Goal: Information Seeking & Learning: Learn about a topic

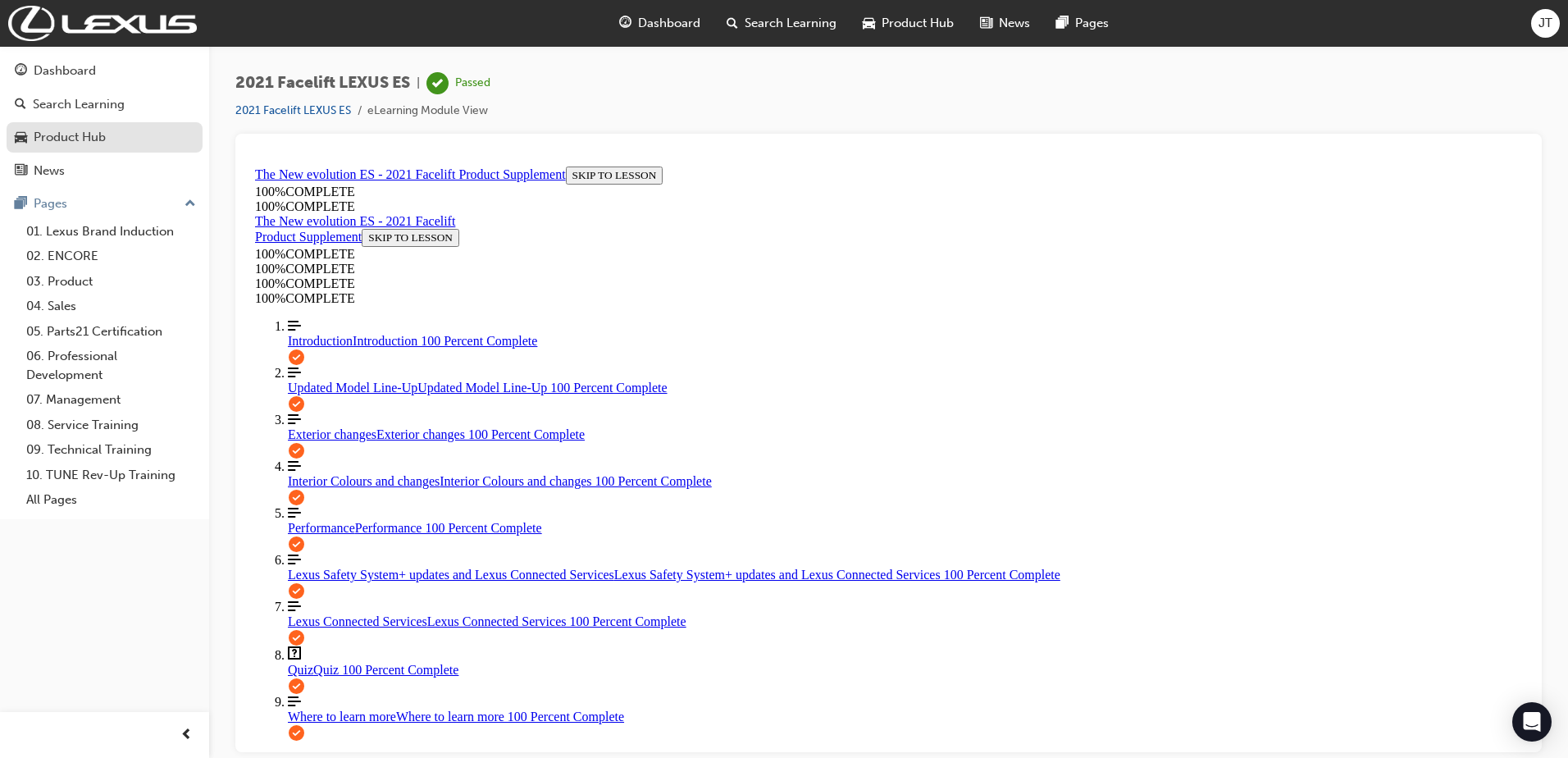
click at [111, 136] on div "Product Hub" at bounding box center [104, 137] width 180 height 21
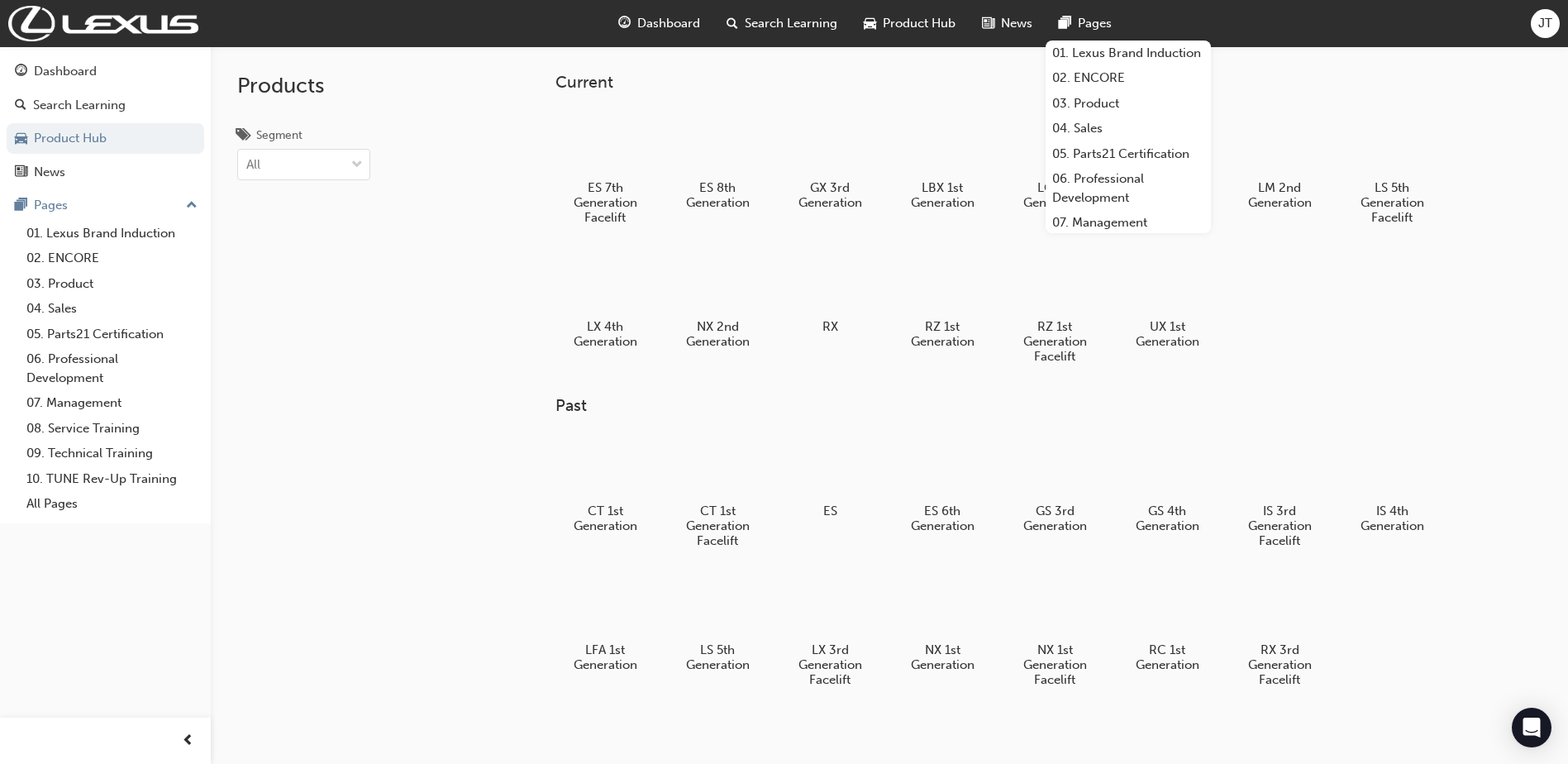
click at [1399, 342] on div "ES 7th Generation Facelift ES 8th Generation GX 3rd Generation LBX 1st Generati…" at bounding box center [1025, 243] width 939 height 278
click at [959, 136] on div at bounding box center [943, 141] width 92 height 66
